Goal: Find contact information: Find contact information

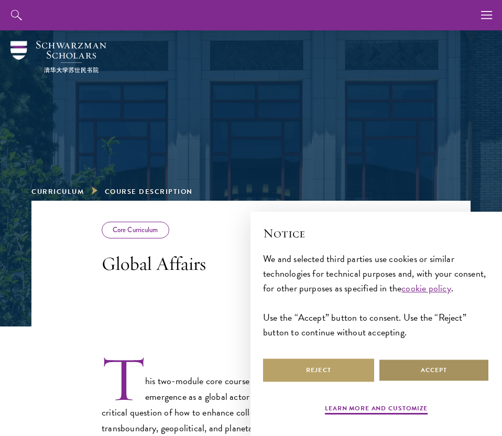
click at [408, 367] on button "Accept" at bounding box center [433, 370] width 111 height 24
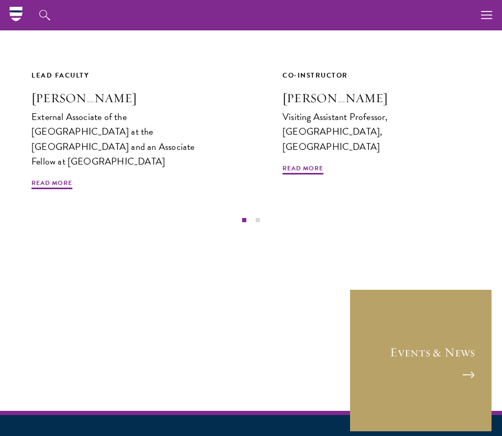
scroll to position [477, 0]
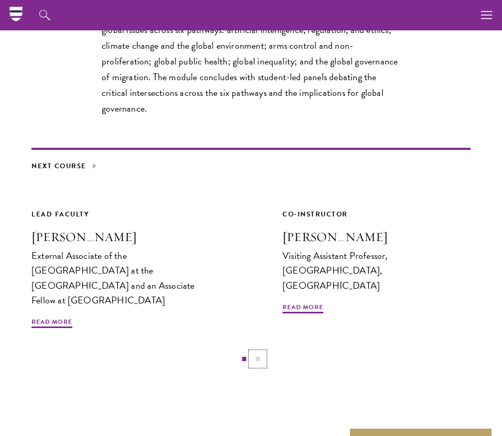
click at [259, 352] on button "2" at bounding box center [258, 359] width 14 height 14
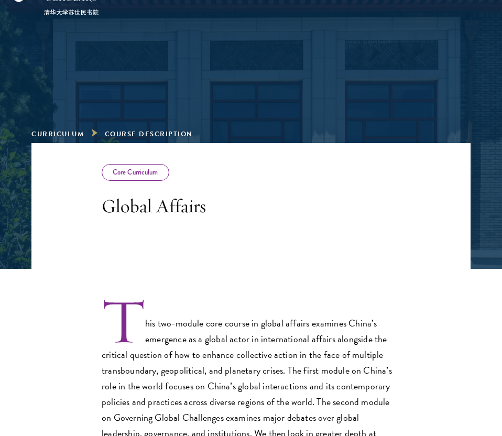
scroll to position [0, 0]
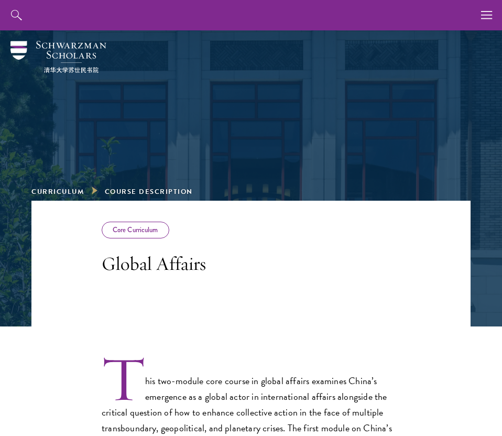
click at [153, 227] on div "Core Curriculum" at bounding box center [136, 230] width 68 height 17
click at [149, 235] on div "Core Curriculum" at bounding box center [136, 230] width 68 height 17
click at [494, 20] on button "button" at bounding box center [487, 15] width 30 height 30
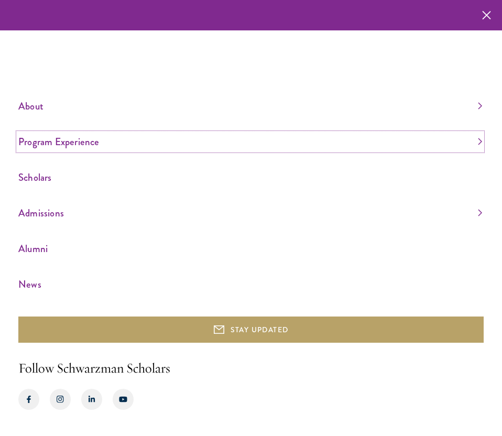
click at [477, 146] on link "Program Experience" at bounding box center [250, 141] width 464 height 17
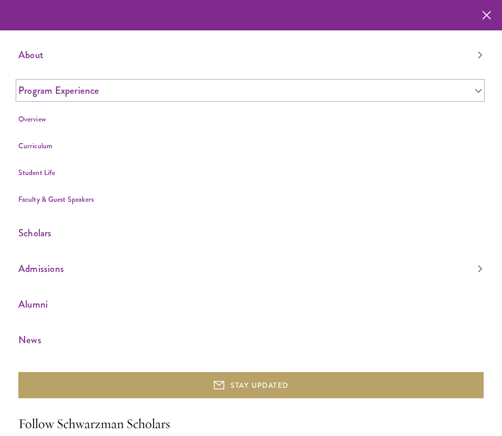
click at [74, 91] on link "Program Experience" at bounding box center [250, 90] width 464 height 17
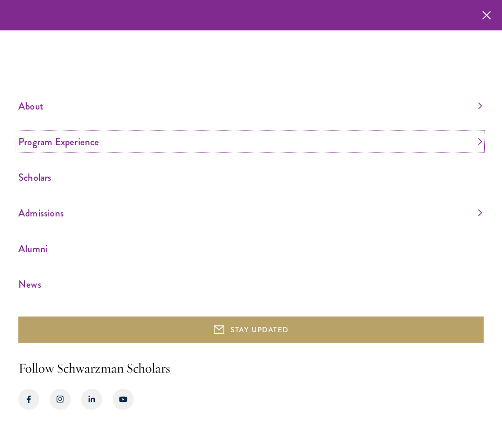
click at [74, 144] on link "Program Experience" at bounding box center [250, 141] width 464 height 17
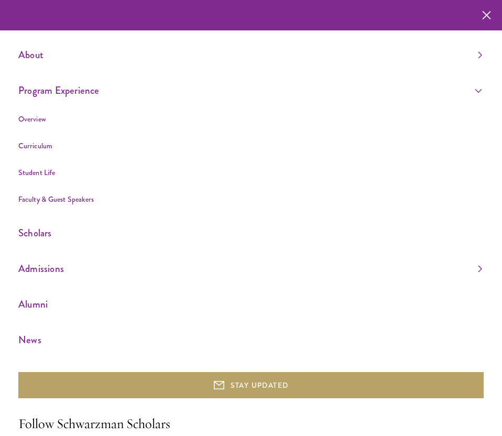
click at [38, 125] on li "Overview" at bounding box center [250, 119] width 464 height 13
click at [35, 119] on link "Overview" at bounding box center [32, 119] width 28 height 10
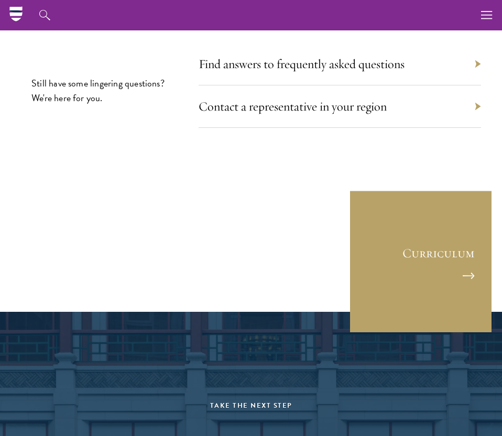
scroll to position [5775, 0]
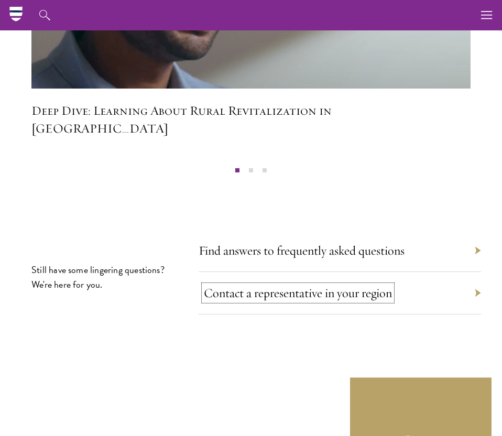
click at [234, 285] on link "Contact a representative in your region" at bounding box center [298, 293] width 188 height 16
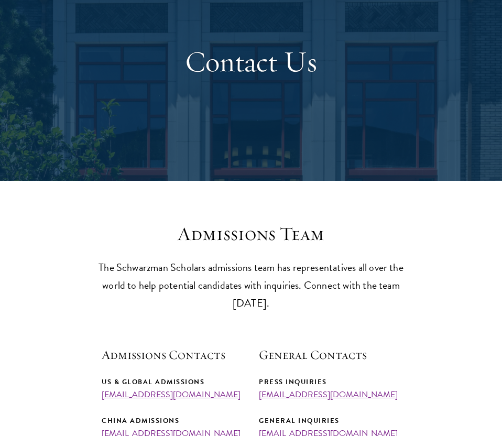
scroll to position [236, 0]
